Goal: Navigation & Orientation: Find specific page/section

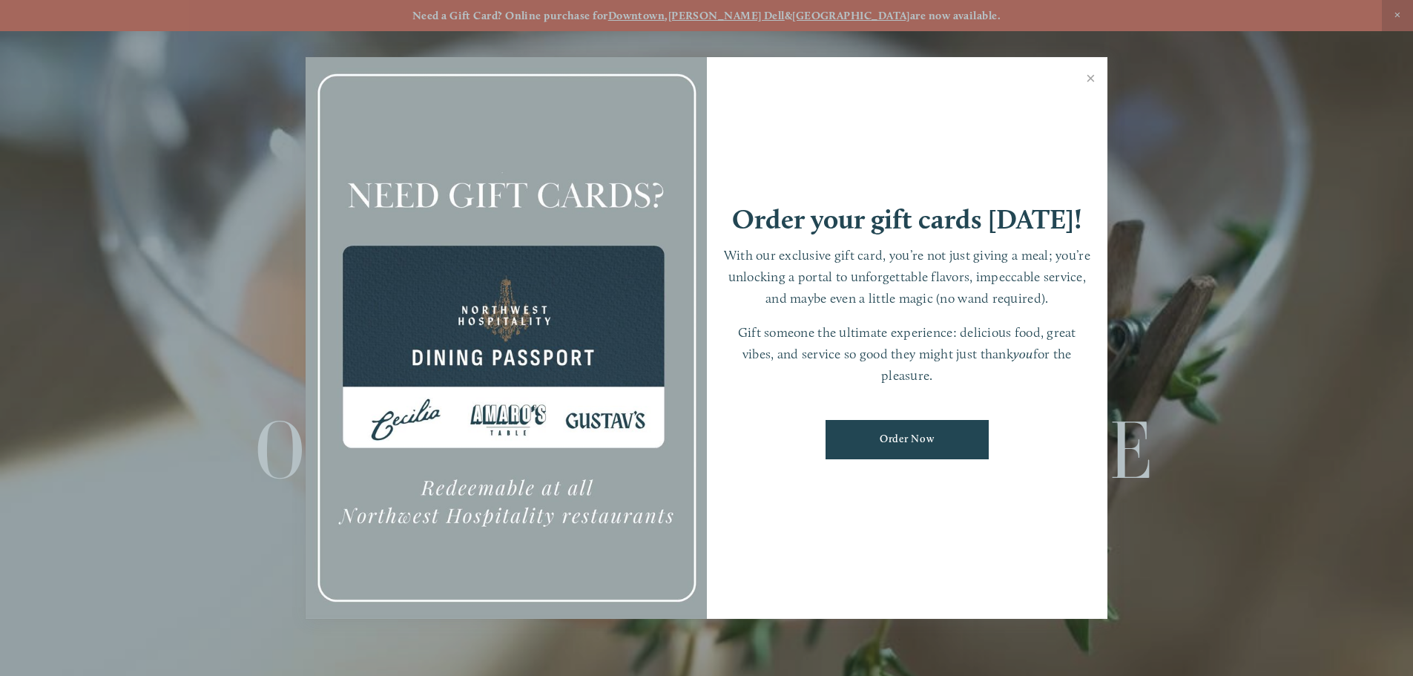
scroll to position [31, 0]
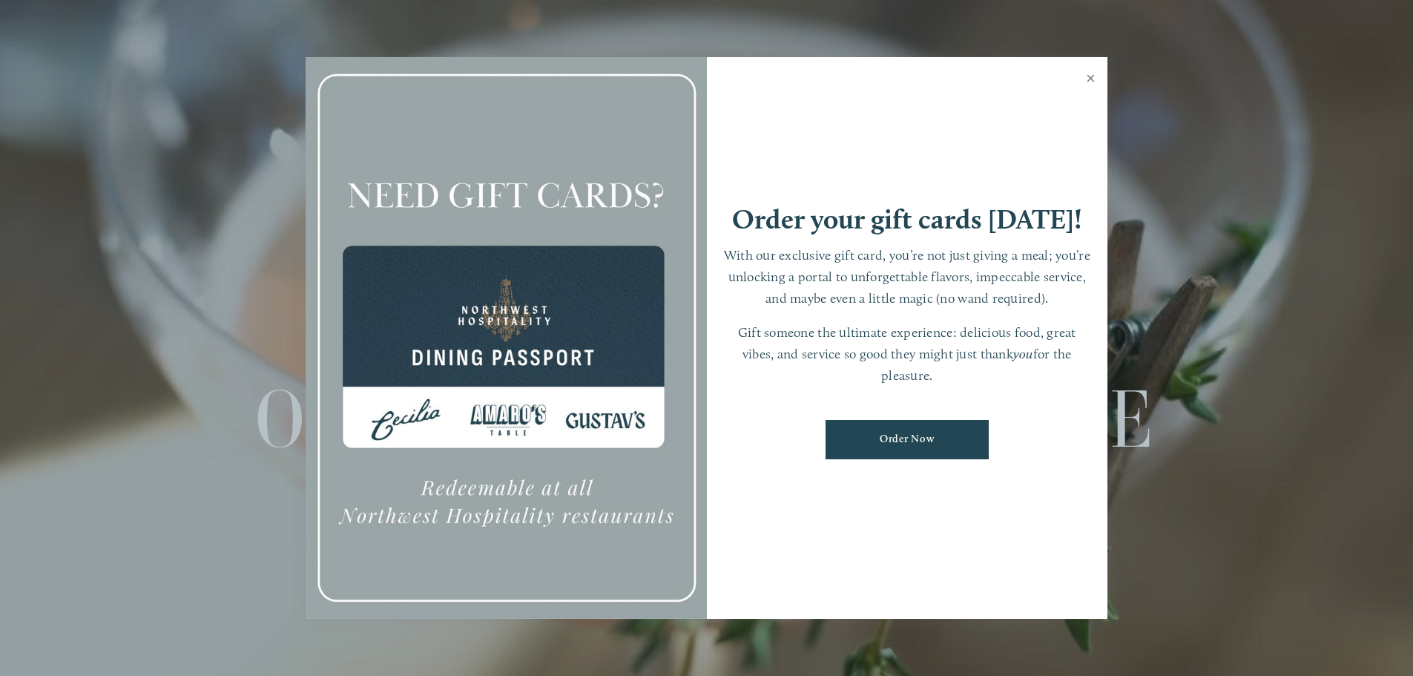
click at [1090, 77] on link "Close" at bounding box center [1090, 80] width 29 height 42
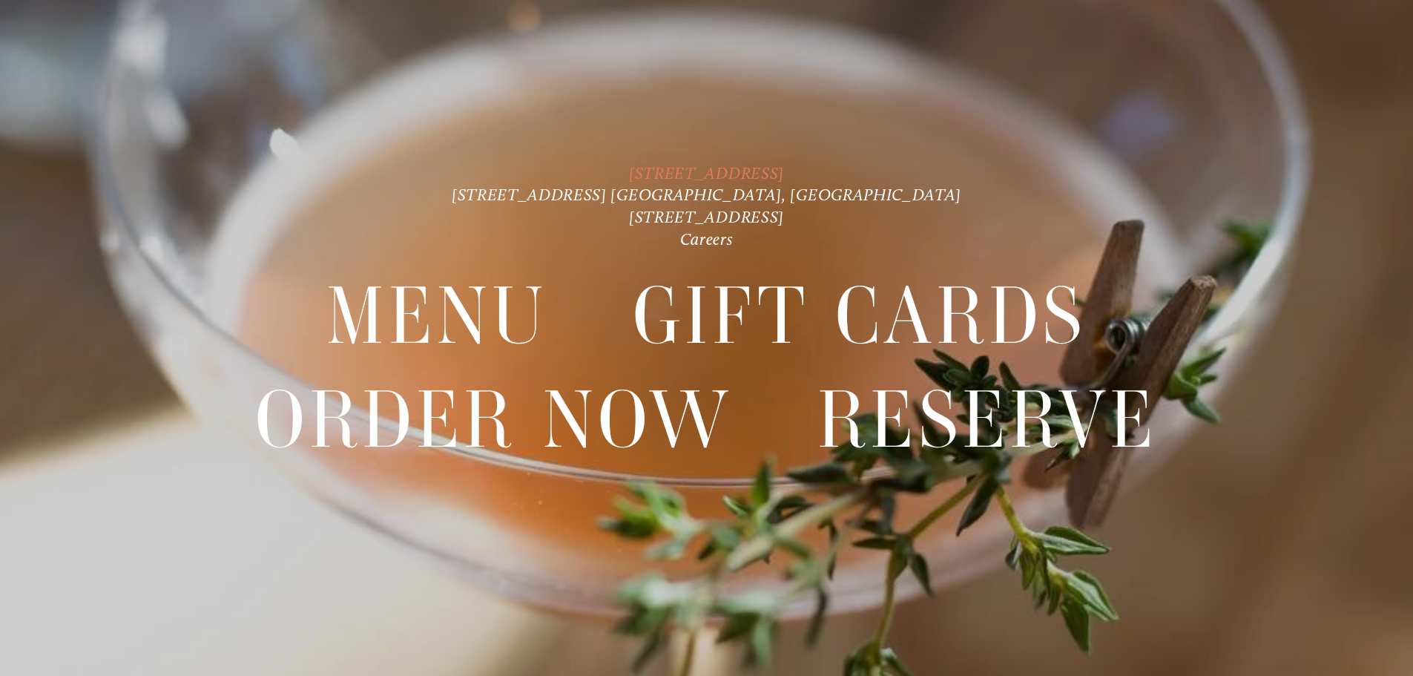
click at [750, 172] on link "[STREET_ADDRESS]" at bounding box center [706, 173] width 155 height 20
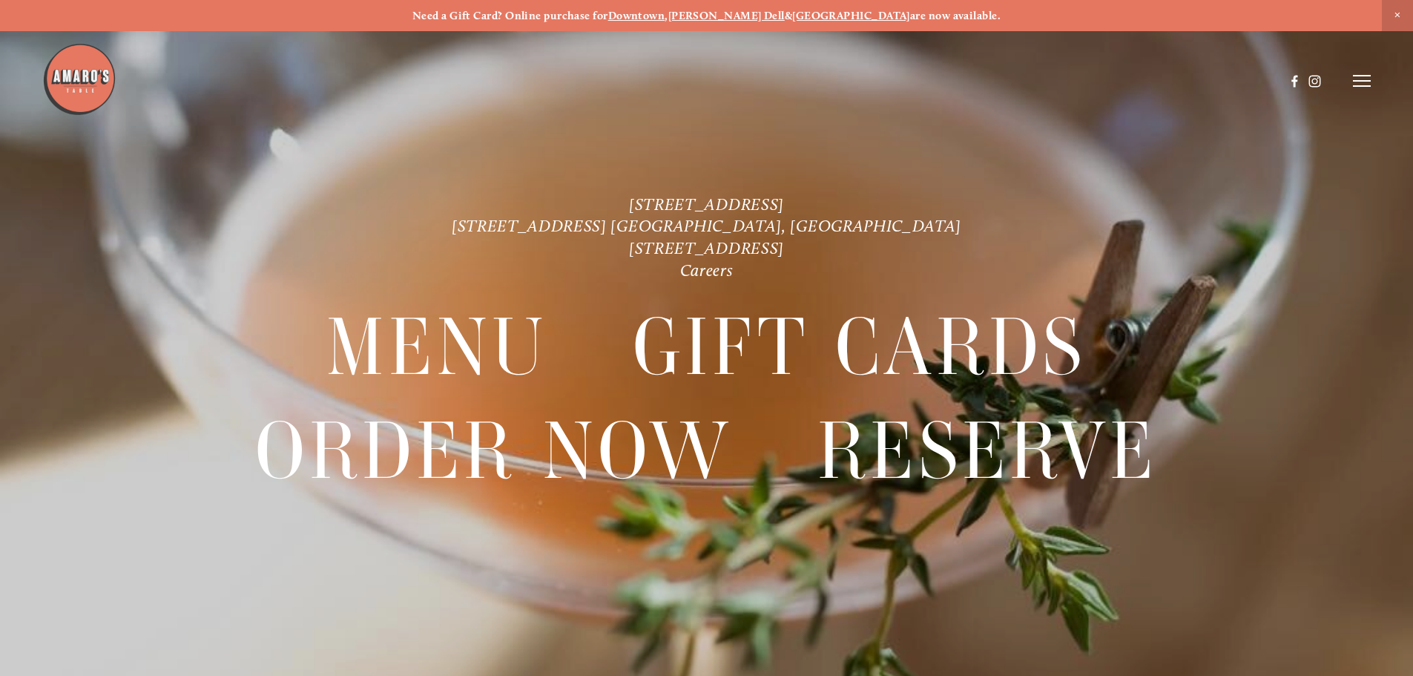
click at [1359, 81] on line at bounding box center [1362, 81] width 18 height 0
click at [1043, 79] on span "Menu" at bounding box center [1050, 80] width 30 height 14
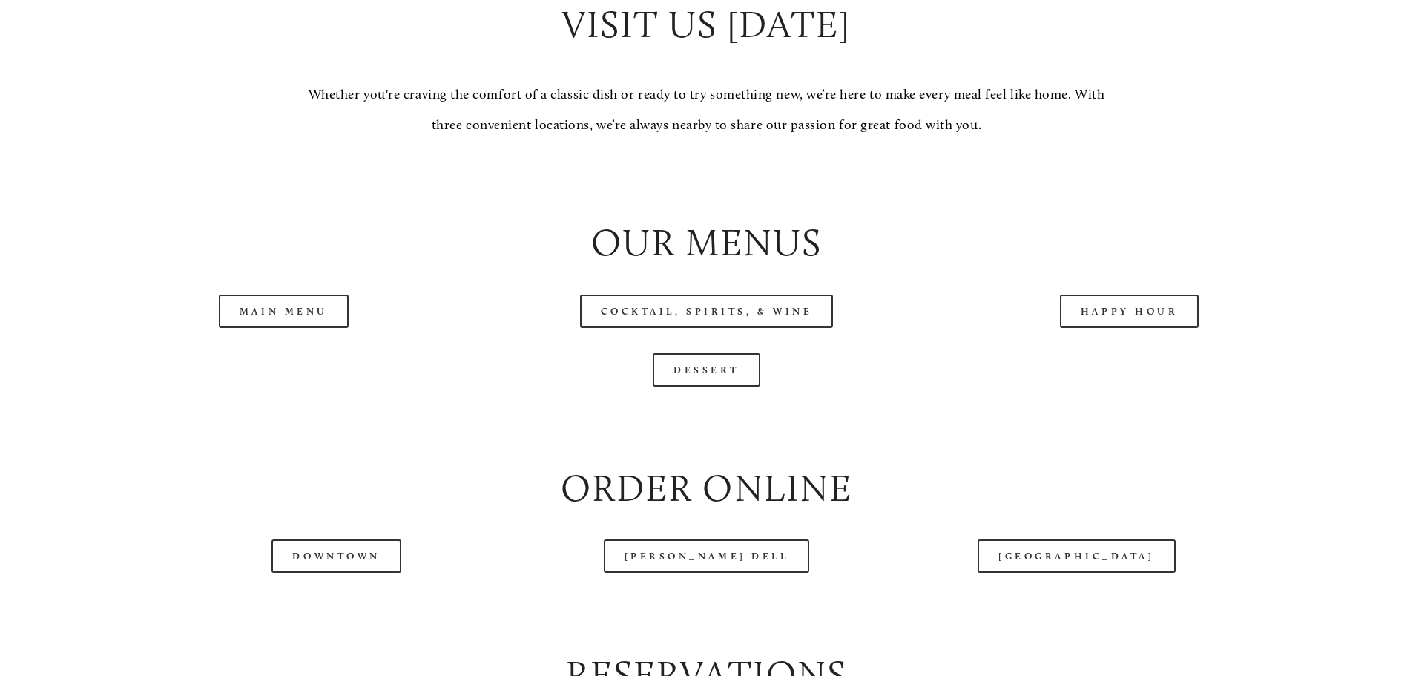
scroll to position [1631, 0]
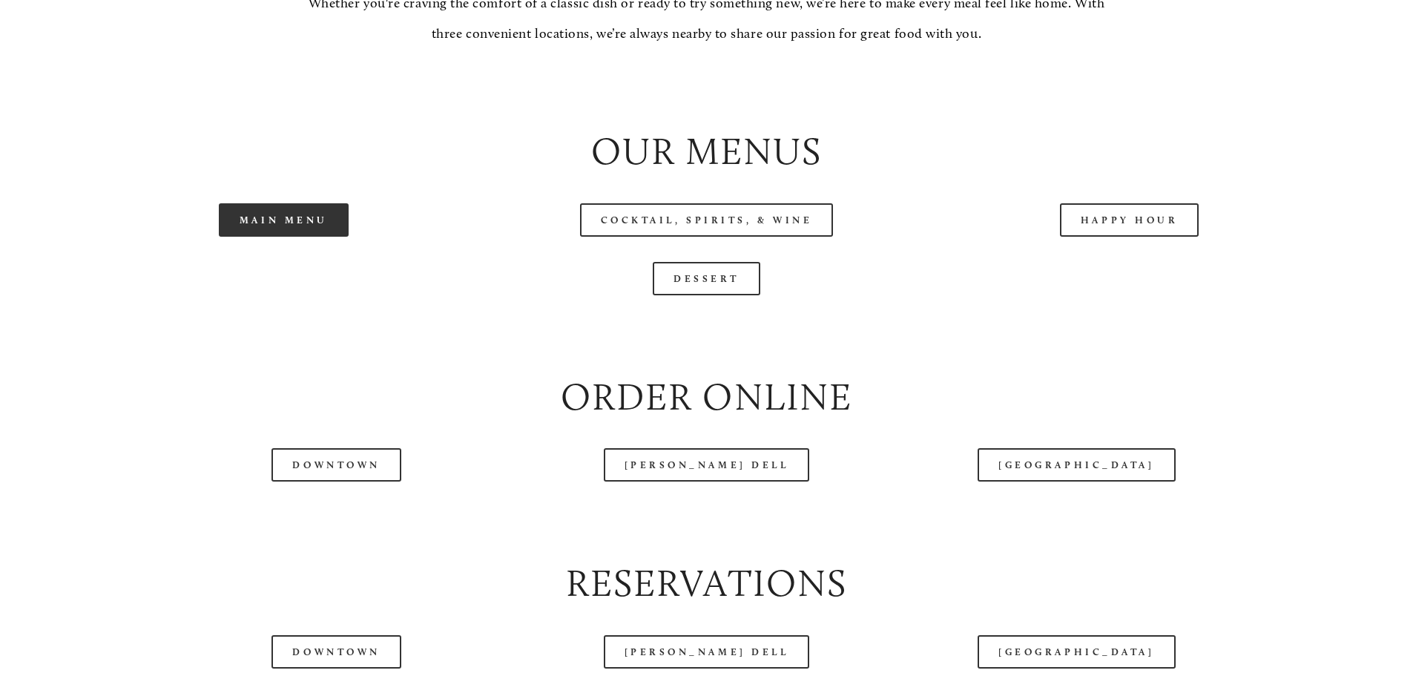
click at [301, 237] on link "Main Menu" at bounding box center [284, 219] width 130 height 33
